Goal: Check status: Check status

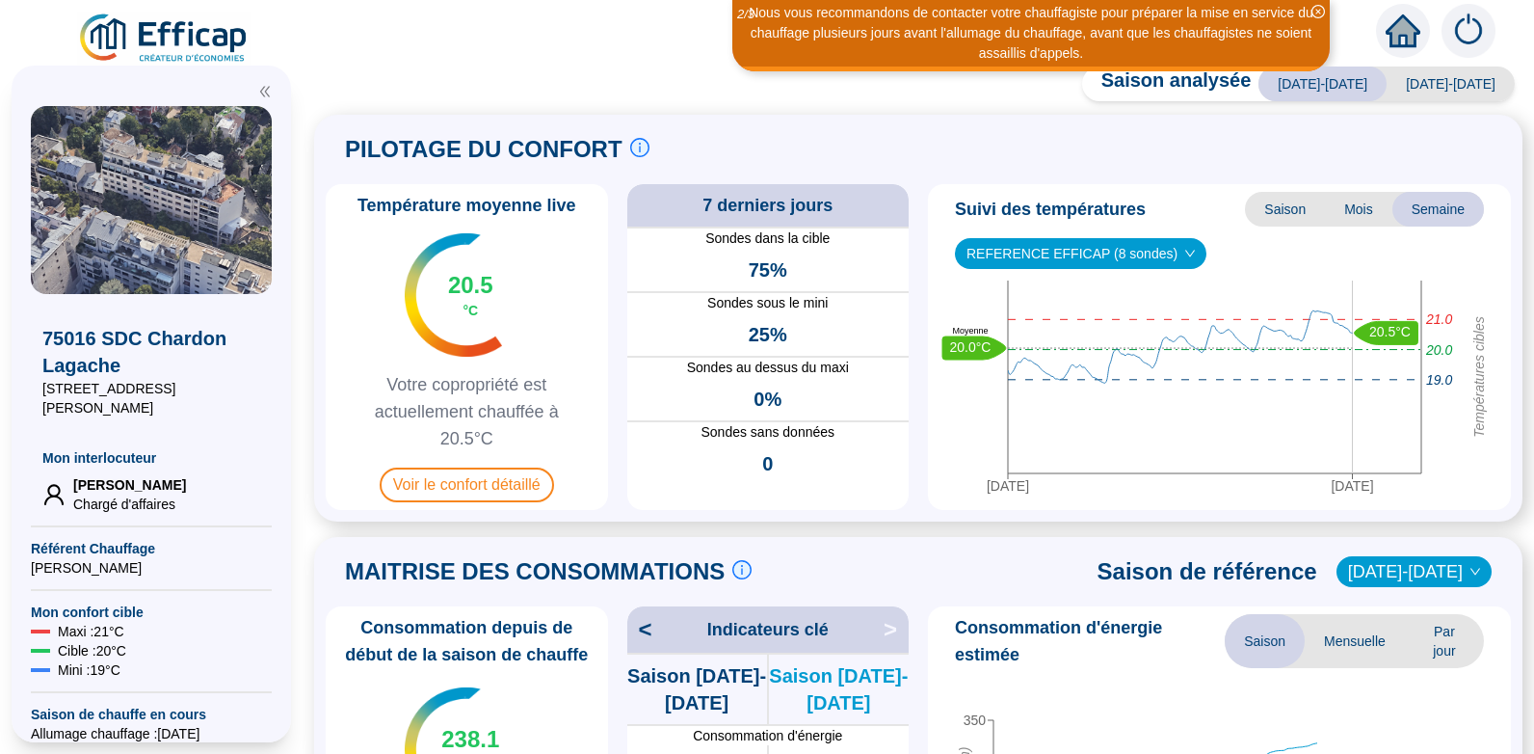
click at [652, 633] on span "<" at bounding box center [639, 629] width 25 height 31
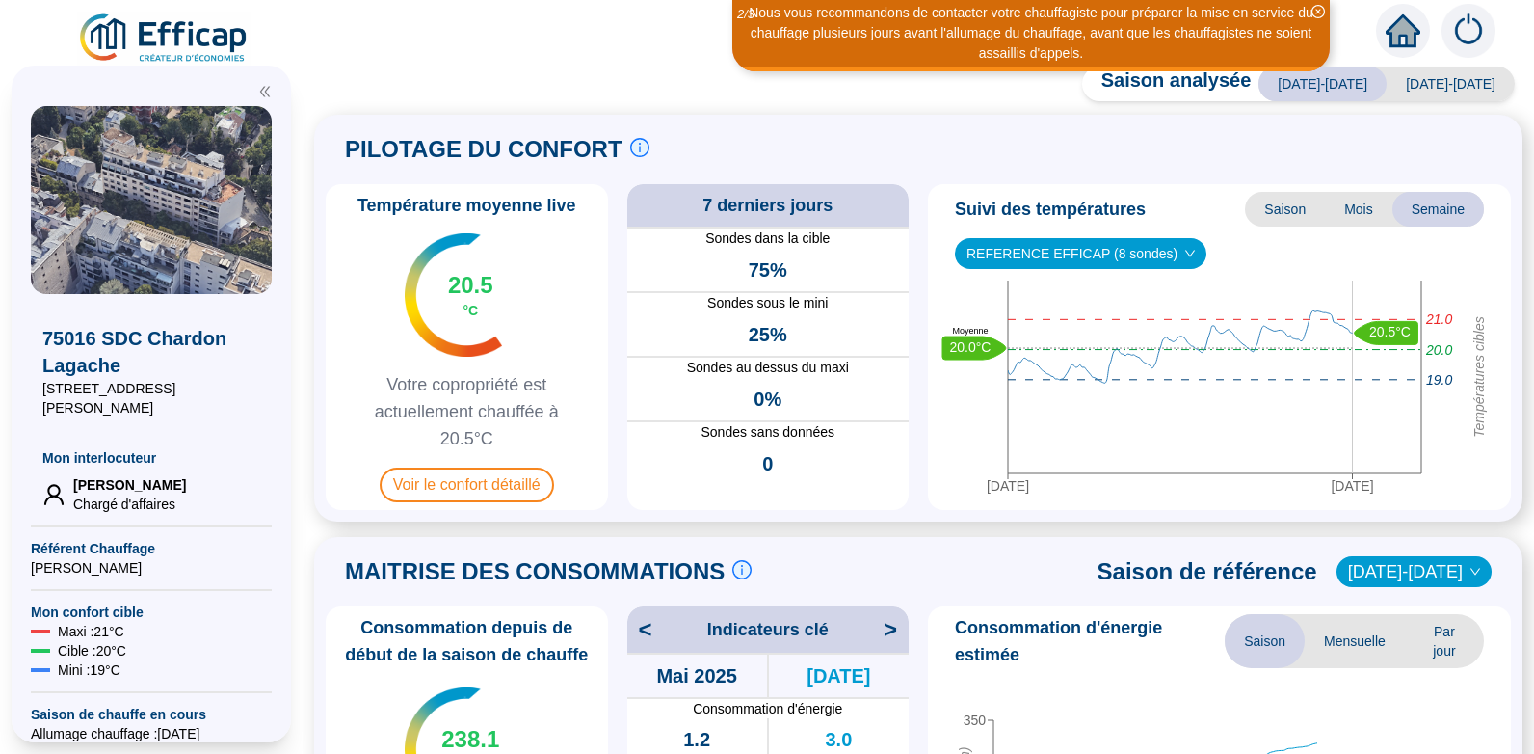
click at [652, 631] on span "<" at bounding box center [639, 629] width 25 height 31
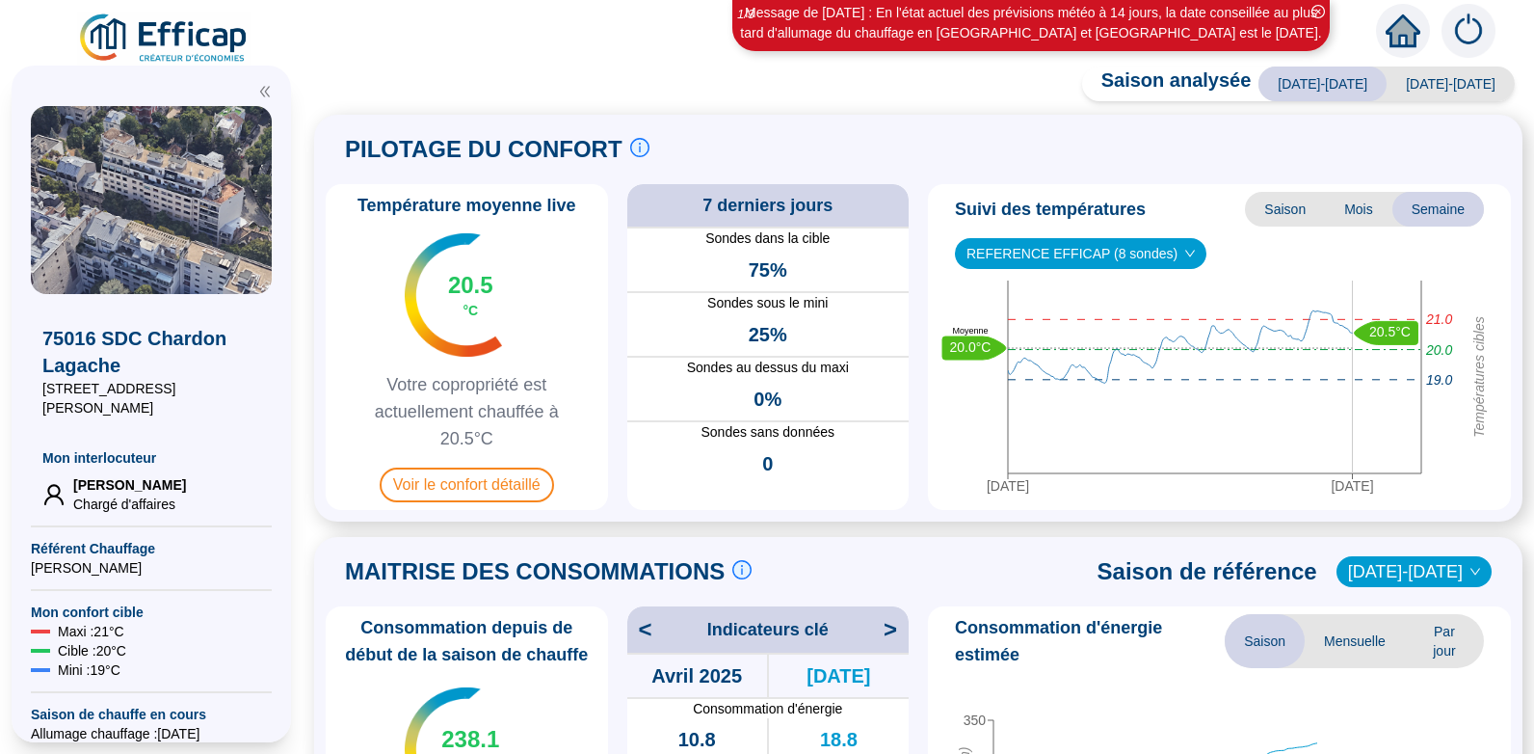
click at [652, 631] on span "<" at bounding box center [639, 629] width 25 height 31
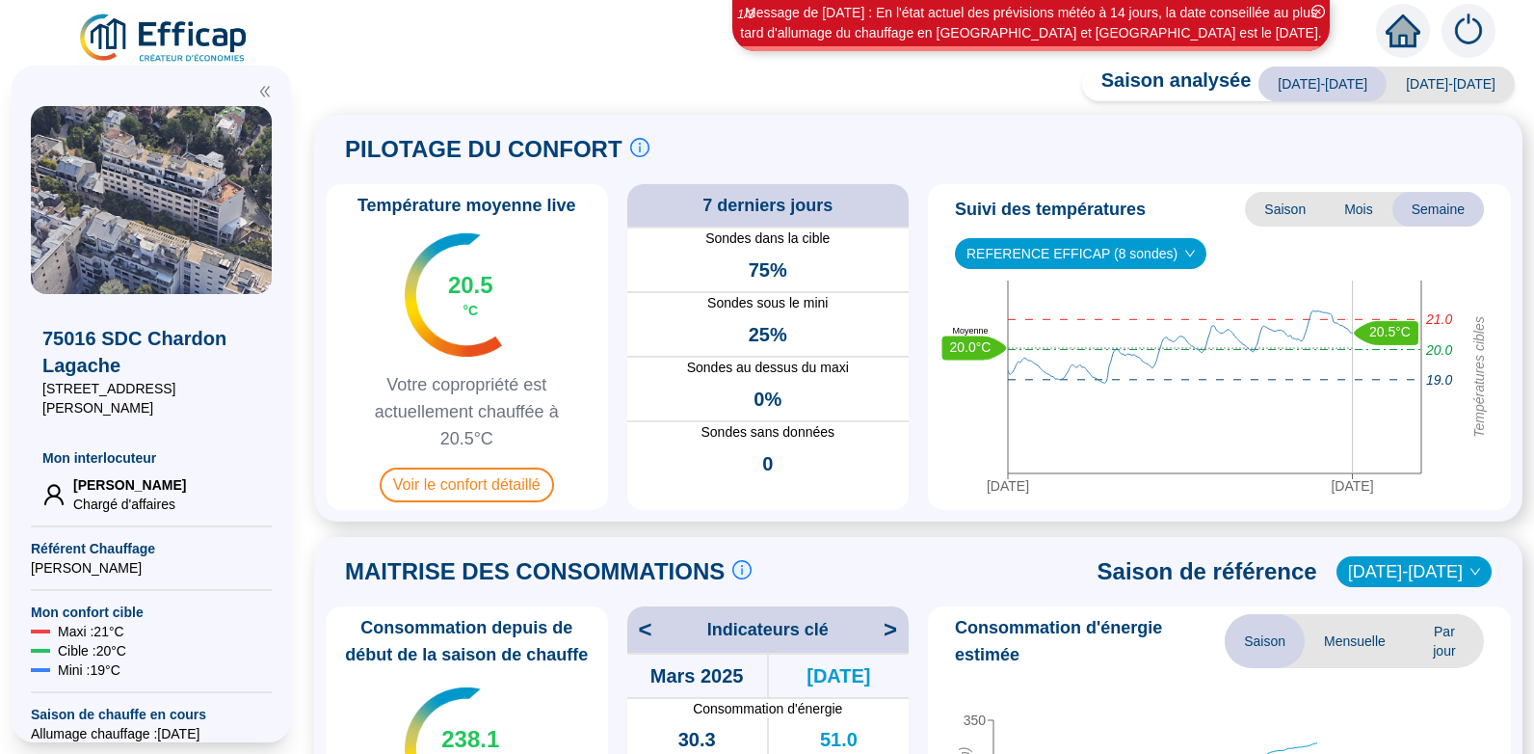
click at [652, 631] on span "<" at bounding box center [639, 629] width 25 height 31
click at [889, 630] on span ">" at bounding box center [896, 629] width 25 height 31
click at [887, 629] on span ">" at bounding box center [896, 629] width 25 height 31
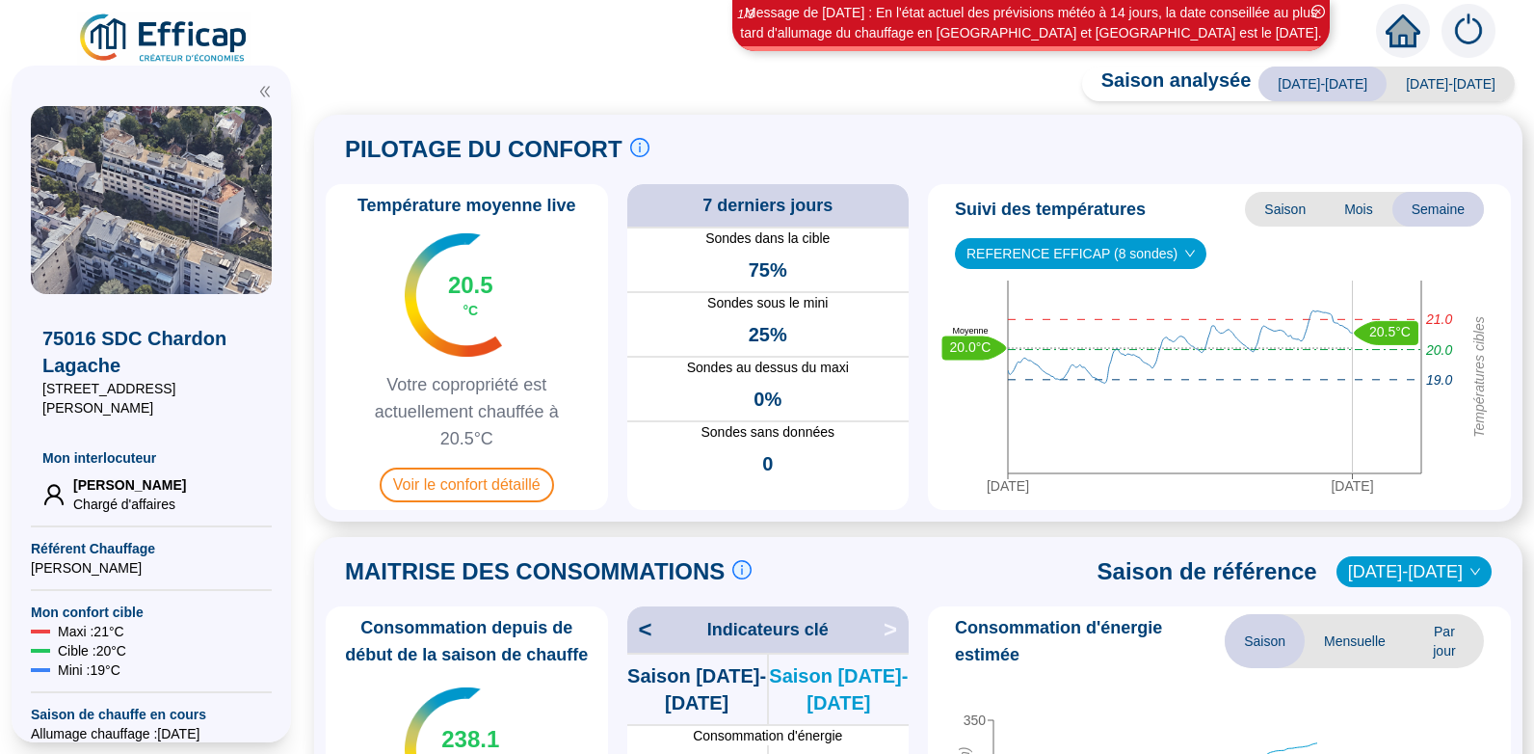
click at [887, 629] on span ">" at bounding box center [896, 629] width 25 height 31
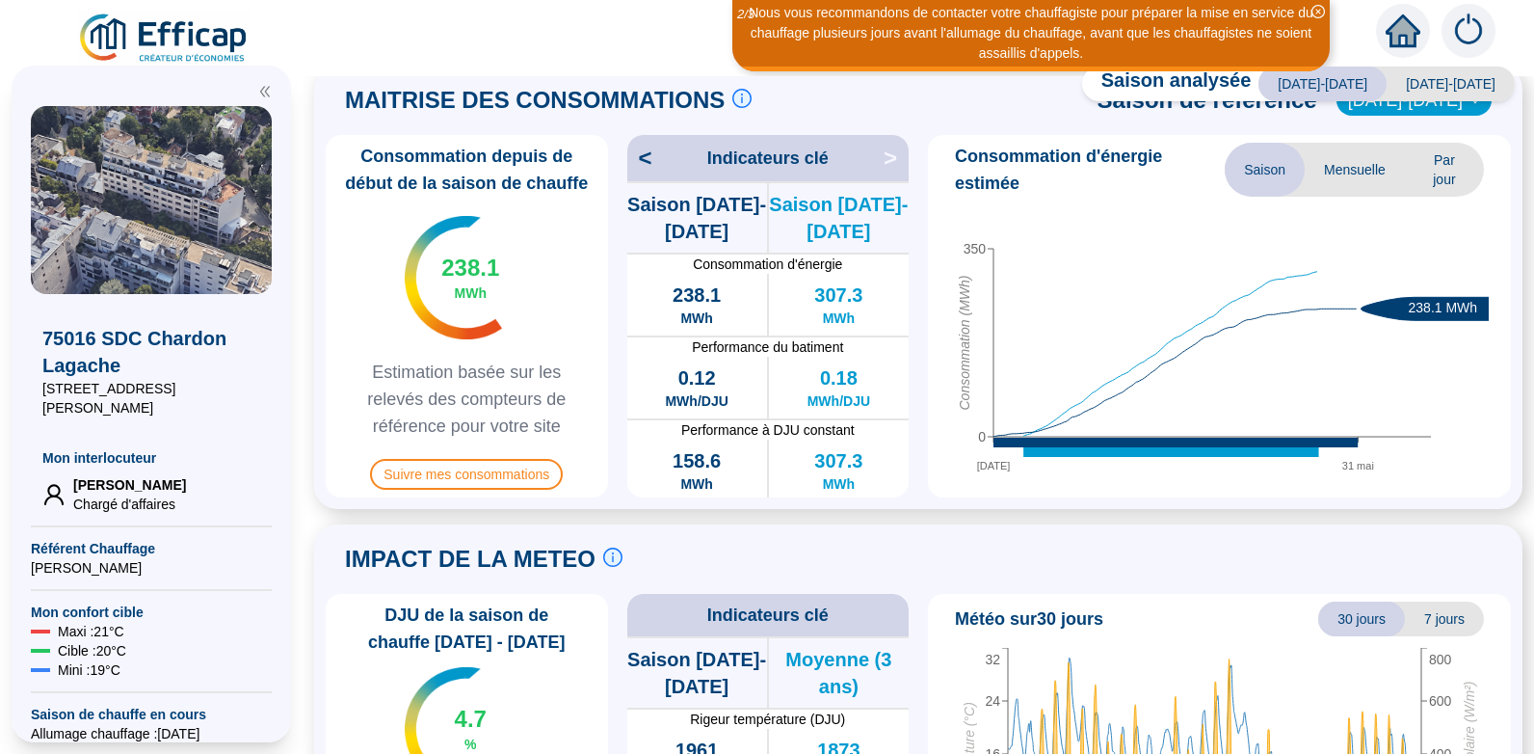
scroll to position [482, 0]
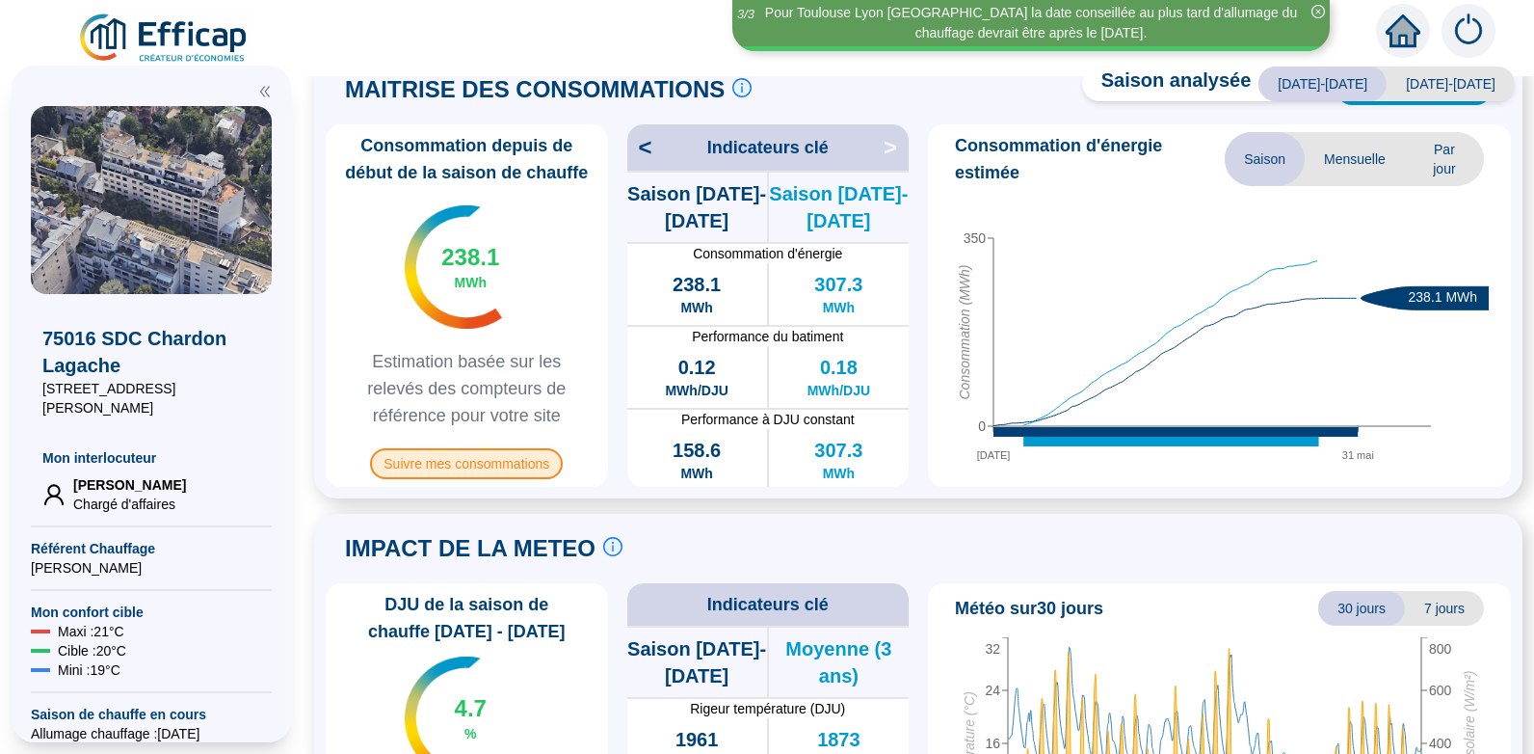
click at [483, 469] on span "Suivre mes consommations" at bounding box center [466, 463] width 193 height 31
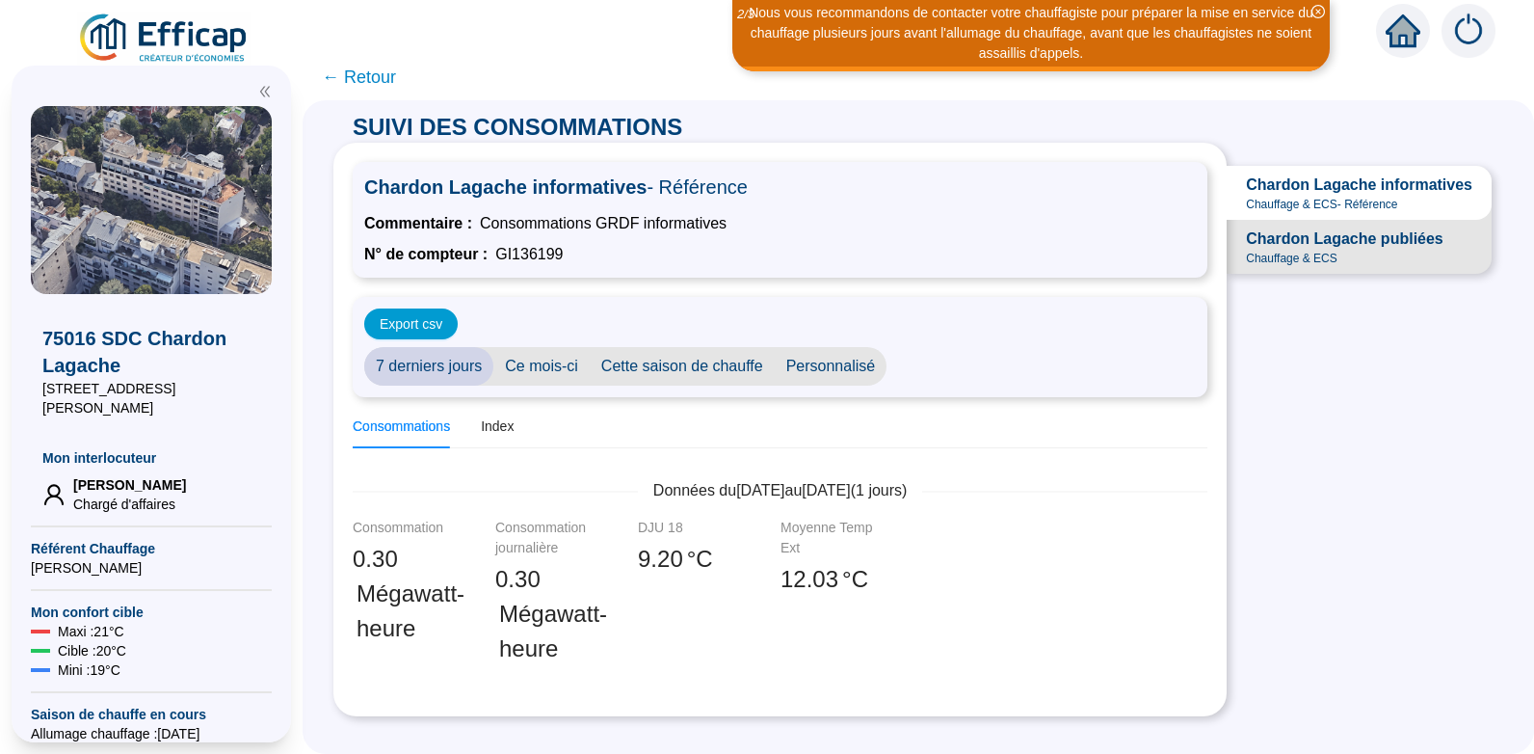
click at [385, 73] on span "← Retour" at bounding box center [359, 77] width 74 height 27
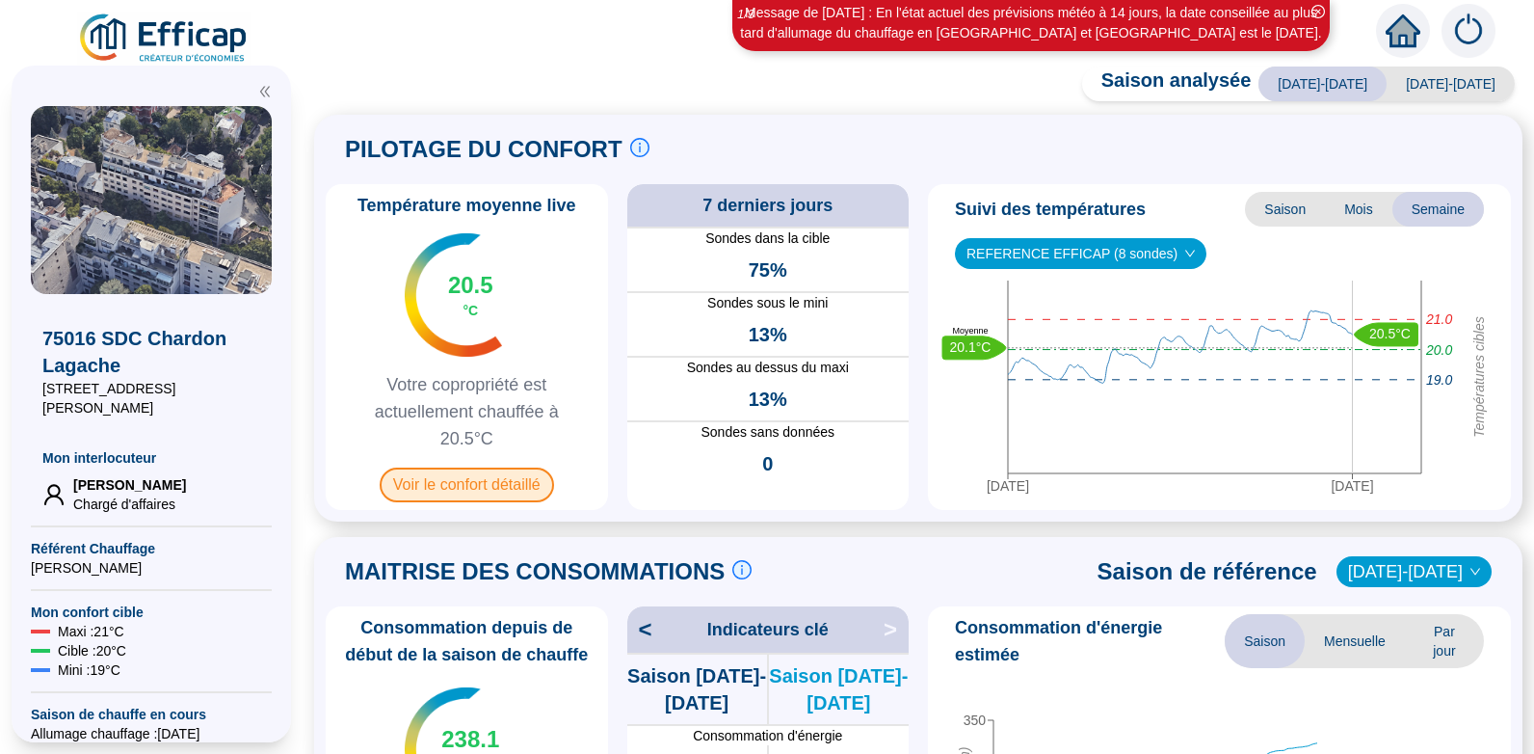
click at [484, 482] on span "Voir le confort détaillé" at bounding box center [467, 484] width 174 height 35
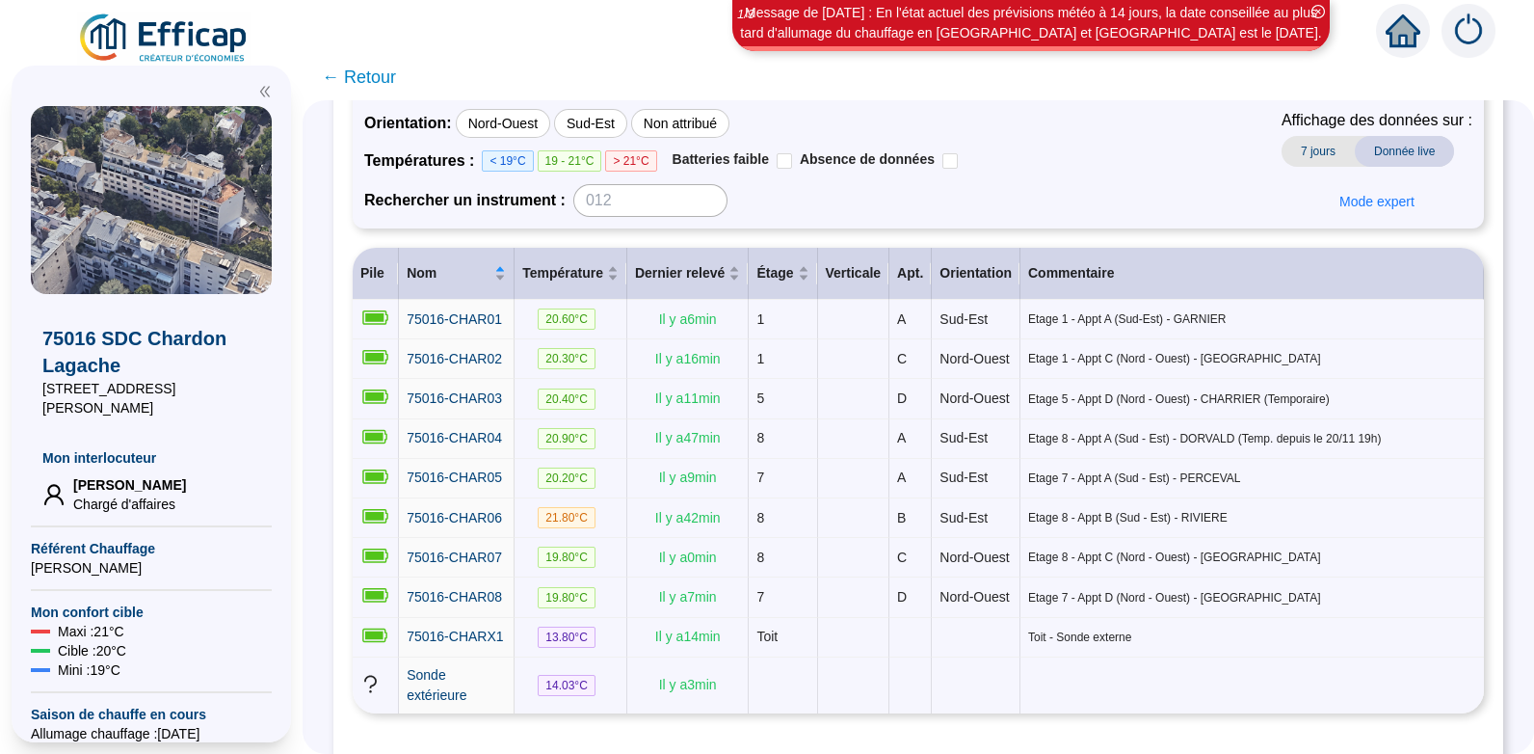
scroll to position [165, 0]
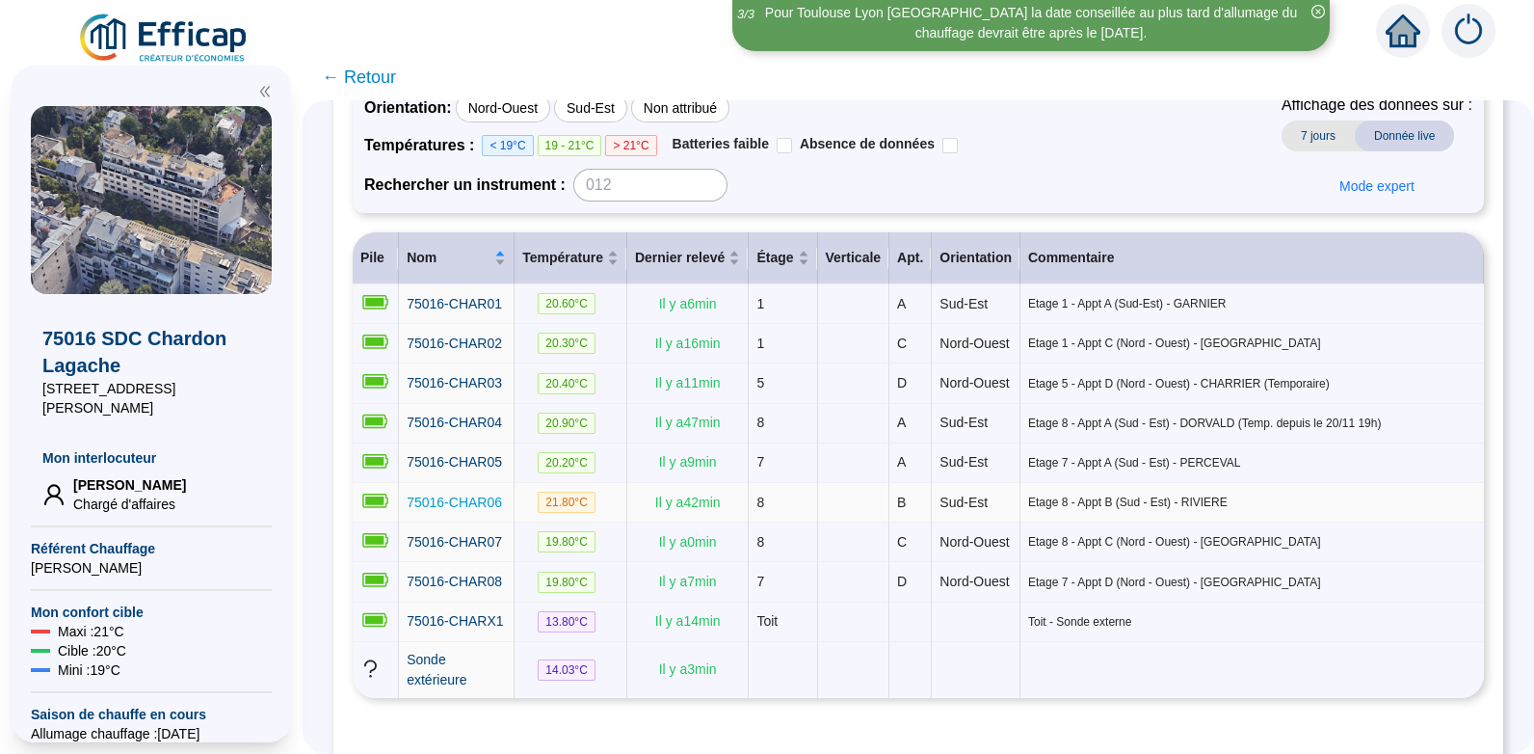
click at [467, 510] on span "75016-CHAR06" at bounding box center [454, 501] width 95 height 15
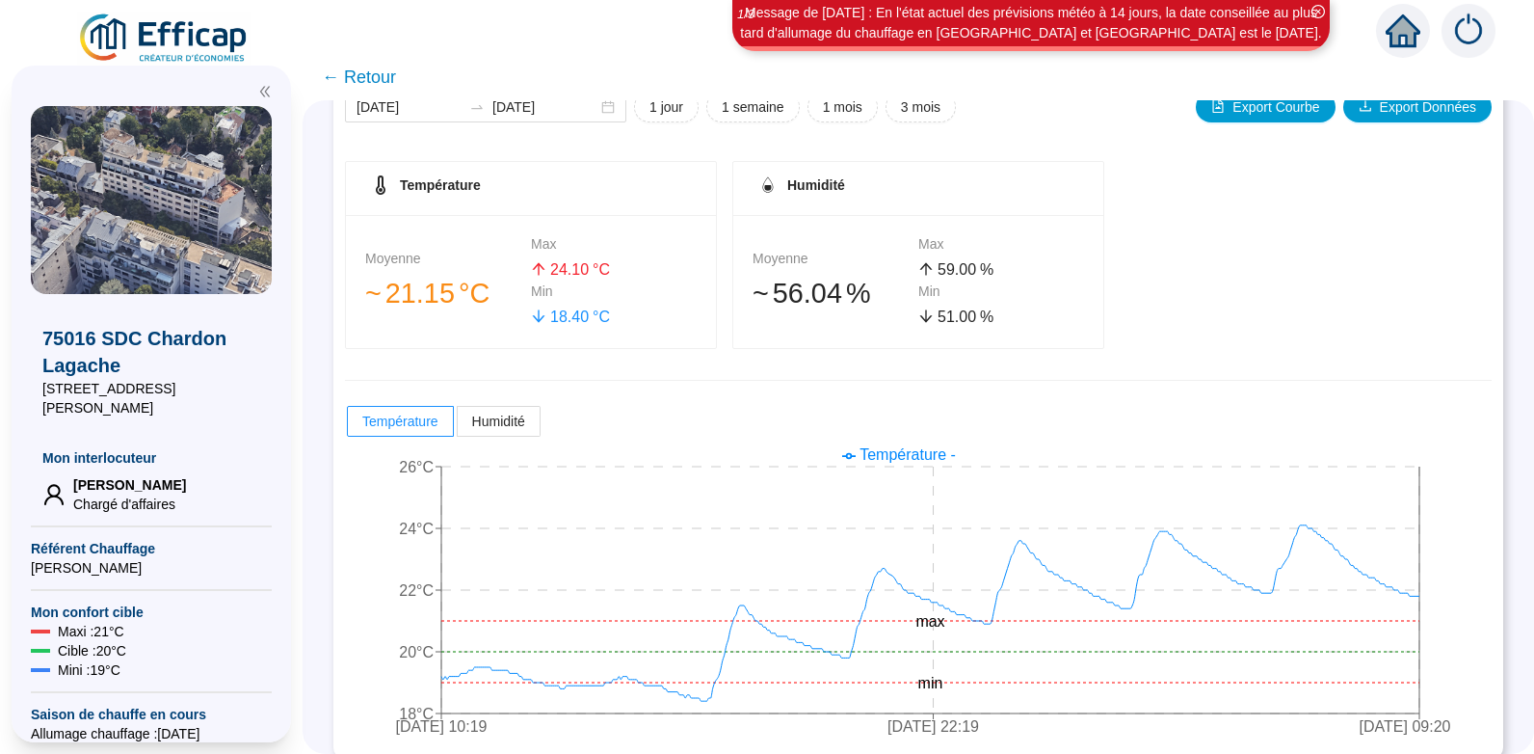
scroll to position [253, 0]
